Goal: Check status: Check status

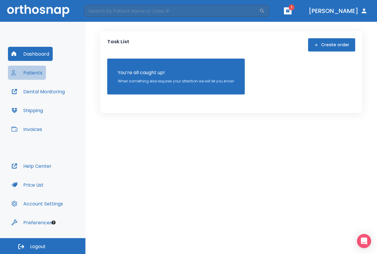
click at [41, 72] on button "Patients" at bounding box center [27, 73] width 38 height 14
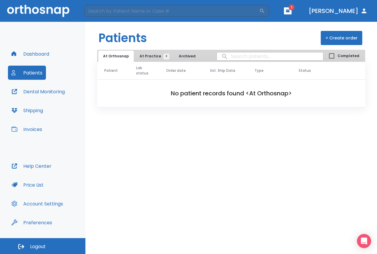
click at [157, 54] on span "At Practice 3" at bounding box center [152, 56] width 27 height 5
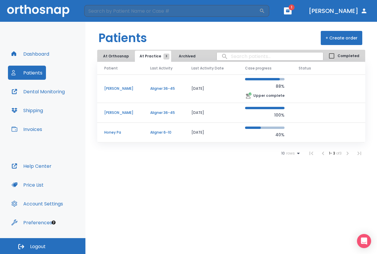
click at [124, 92] on td "[PERSON_NAME]" at bounding box center [120, 88] width 46 height 29
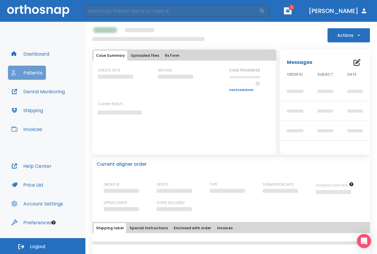
click at [22, 76] on button "Patients" at bounding box center [27, 73] width 38 height 14
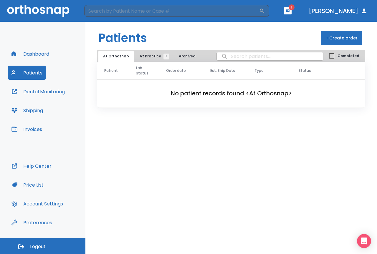
click at [139, 57] on span "At Practice 3" at bounding box center [152, 56] width 27 height 5
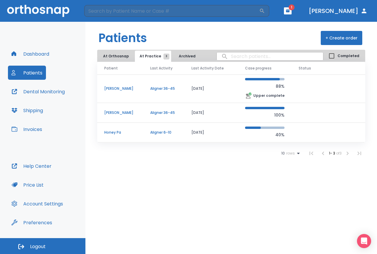
click at [150, 115] on p "Aligner 36-45" at bounding box center [163, 112] width 27 height 5
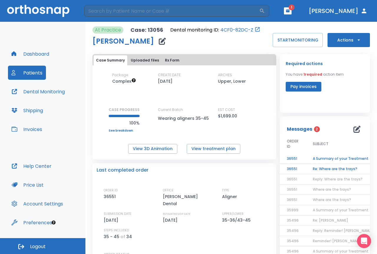
click at [169, 63] on button "Rx Form" at bounding box center [171, 60] width 19 height 10
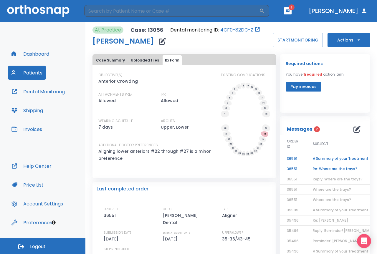
click at [154, 62] on button "Uploaded files" at bounding box center [144, 60] width 33 height 10
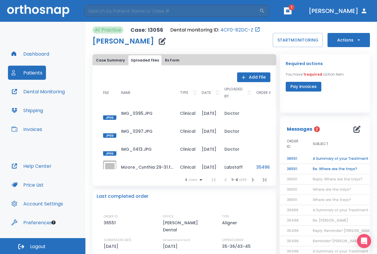
click at [100, 59] on button "Case Summary" at bounding box center [111, 60] width 34 height 10
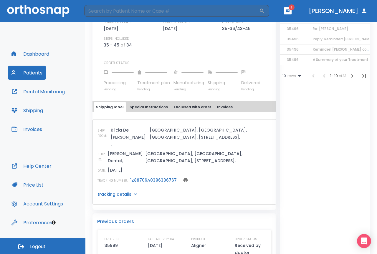
scroll to position [265, 0]
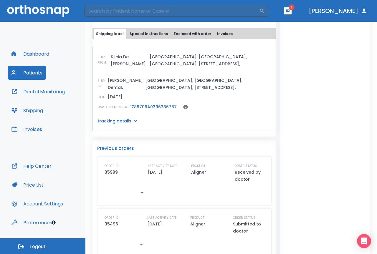
click at [160, 104] on link "1Z88706A0396336767" at bounding box center [153, 107] width 46 height 6
